Goal: Information Seeking & Learning: Check status

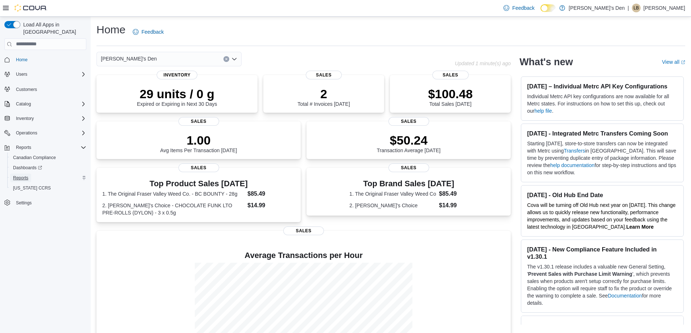
click at [18, 175] on span "Reports" at bounding box center [20, 178] width 15 height 6
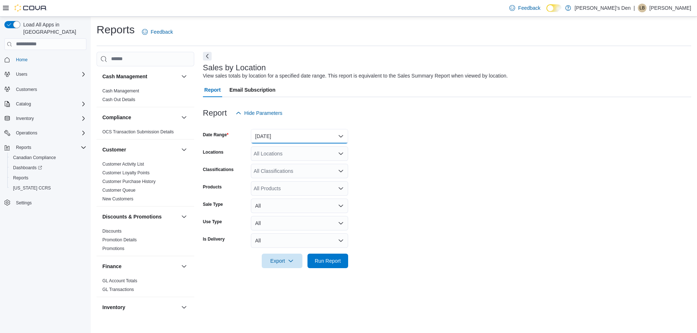
click at [273, 137] on button "[DATE]" at bounding box center [299, 136] width 97 height 15
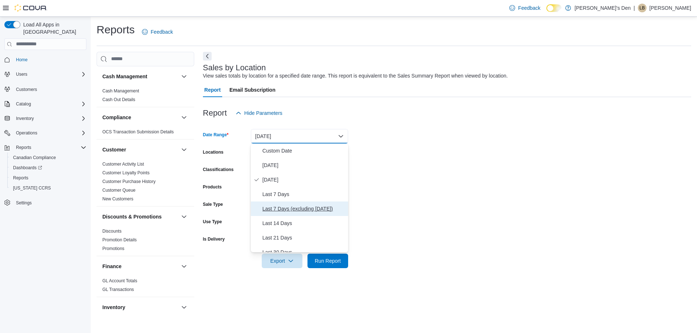
click at [281, 207] on span "Last 7 Days (excluding [DATE])" at bounding box center [303, 209] width 83 height 9
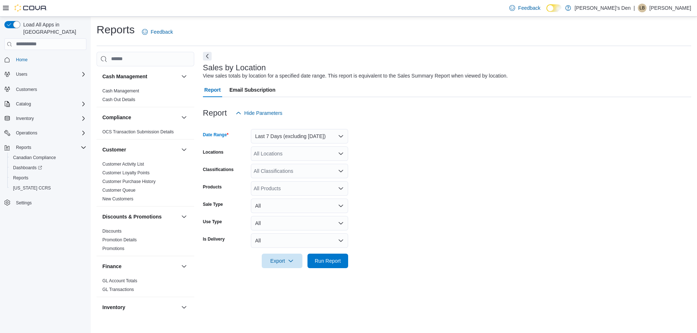
click at [280, 156] on div "All Locations" at bounding box center [299, 154] width 97 height 15
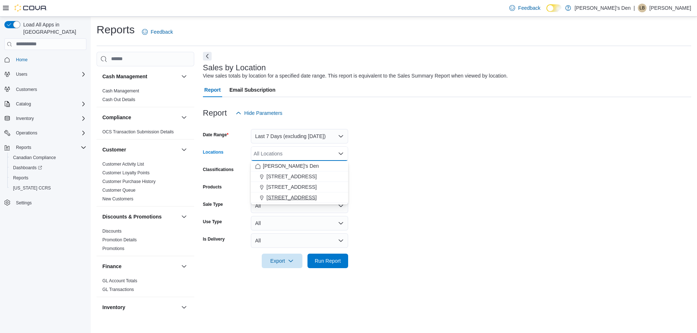
click at [284, 200] on span "[STREET_ADDRESS]" at bounding box center [291, 197] width 50 height 7
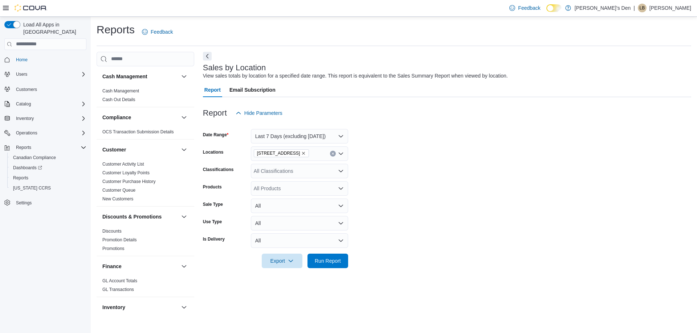
click at [385, 196] on form "Date Range Last 7 Days (excluding [DATE]) Locations [STREET_ADDRESS] Classifica…" at bounding box center [447, 194] width 488 height 148
click at [326, 175] on div "All Classifications" at bounding box center [299, 171] width 97 height 15
click at [286, 193] on span "Cannabis Products" at bounding box center [287, 194] width 43 height 7
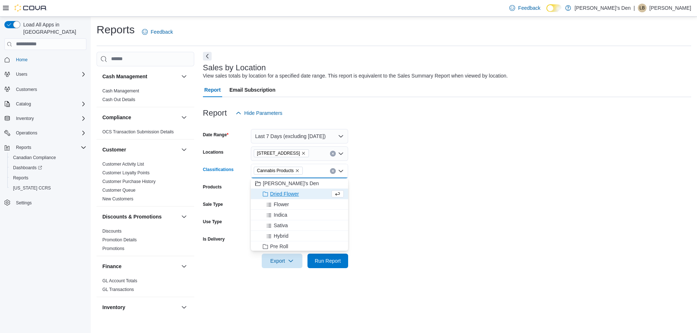
click at [408, 185] on form "Date Range Last 7 Days (excluding [DATE]) Locations [STREET_ADDRESS] Classifica…" at bounding box center [447, 194] width 488 height 148
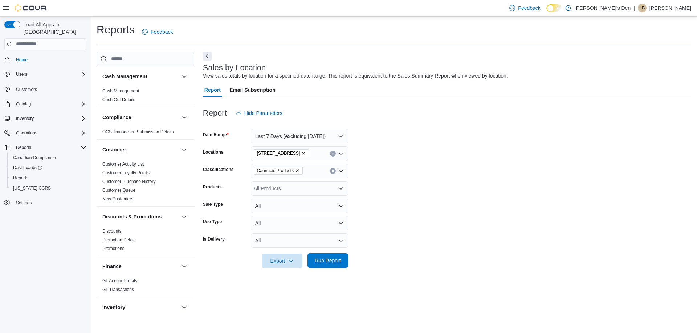
click at [327, 262] on span "Run Report" at bounding box center [328, 260] width 26 height 7
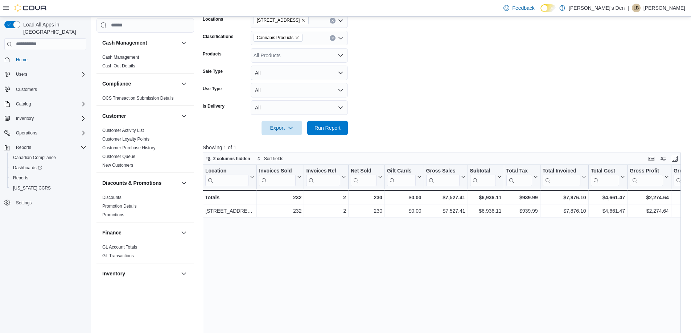
scroll to position [145, 0]
